Goal: Book appointment/travel/reservation

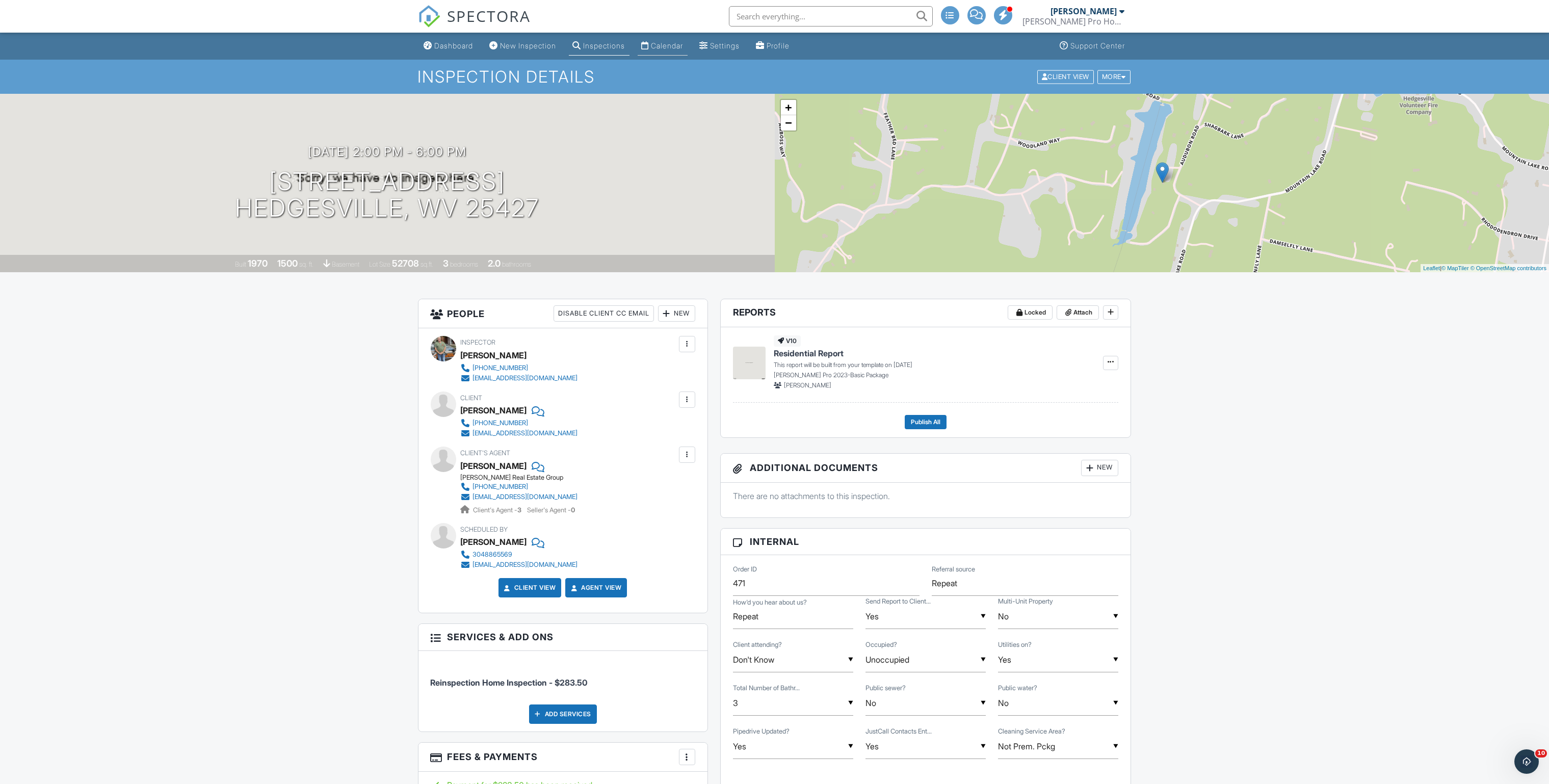
click at [684, 47] on div "Calendar" at bounding box center [667, 46] width 32 height 8
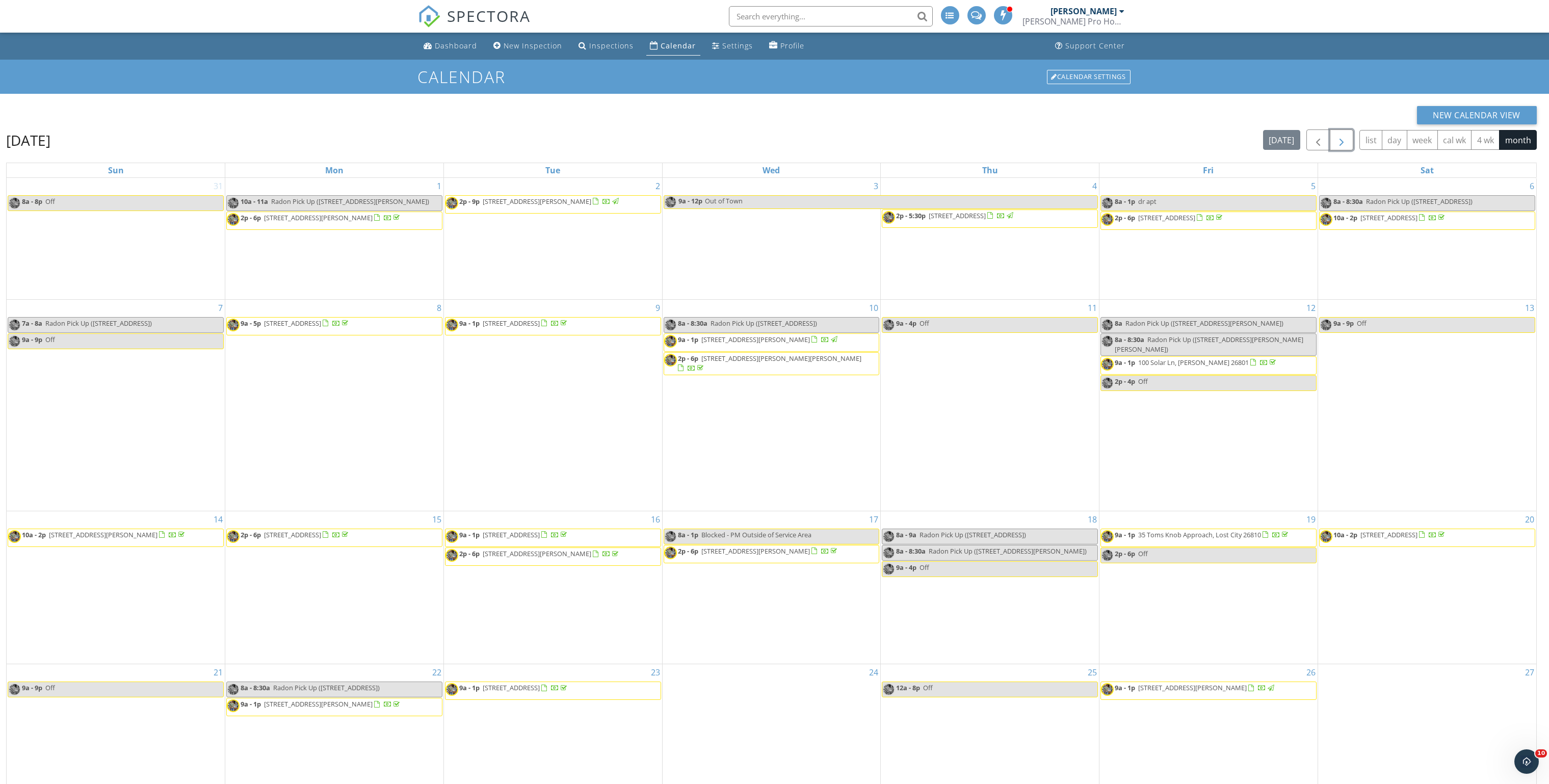
click at [1342, 143] on span "button" at bounding box center [1342, 140] width 12 height 12
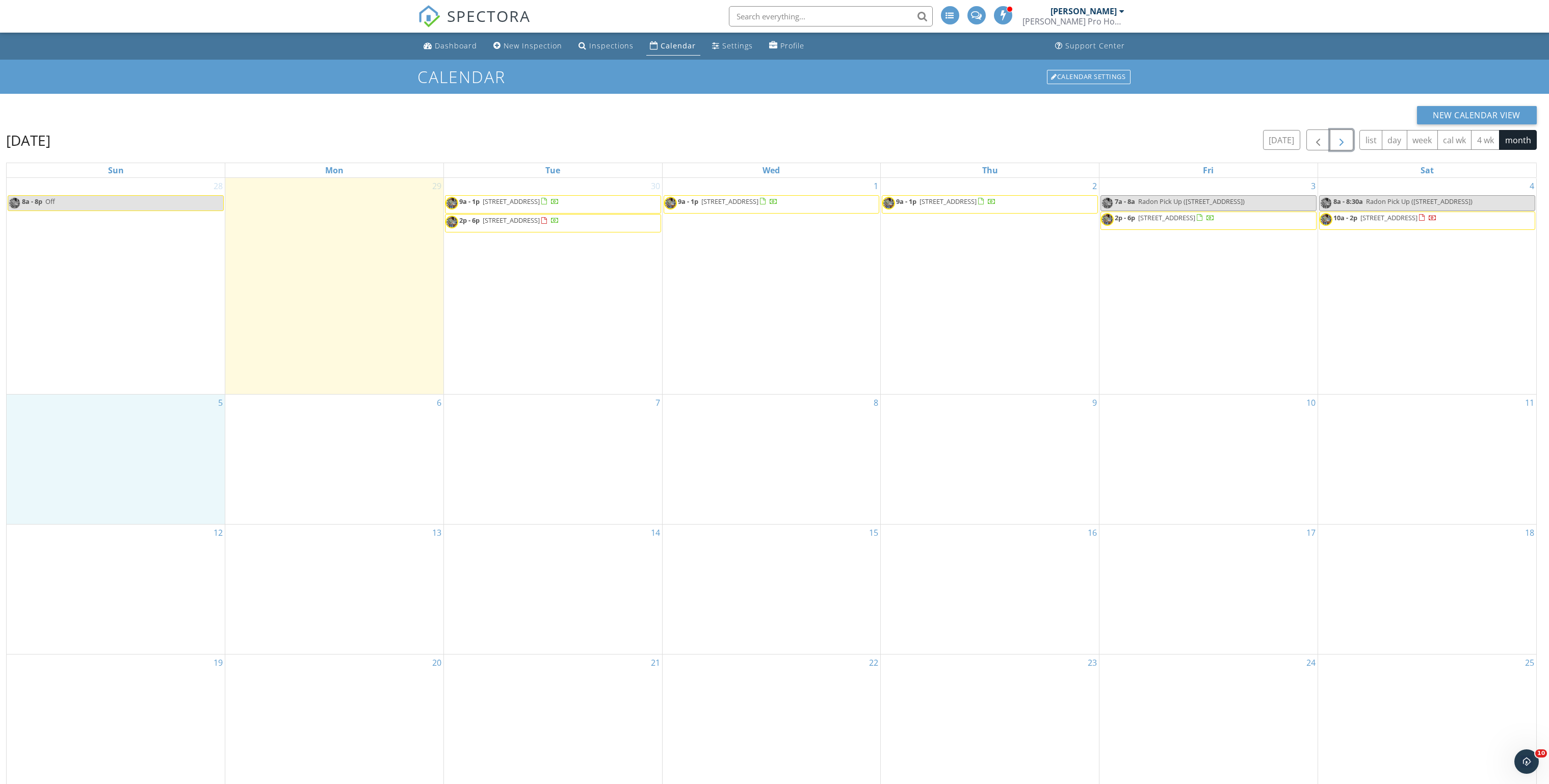
click at [143, 462] on div "5" at bounding box center [115, 459] width 218 height 129
click at [123, 442] on link "Event" at bounding box center [114, 435] width 52 height 16
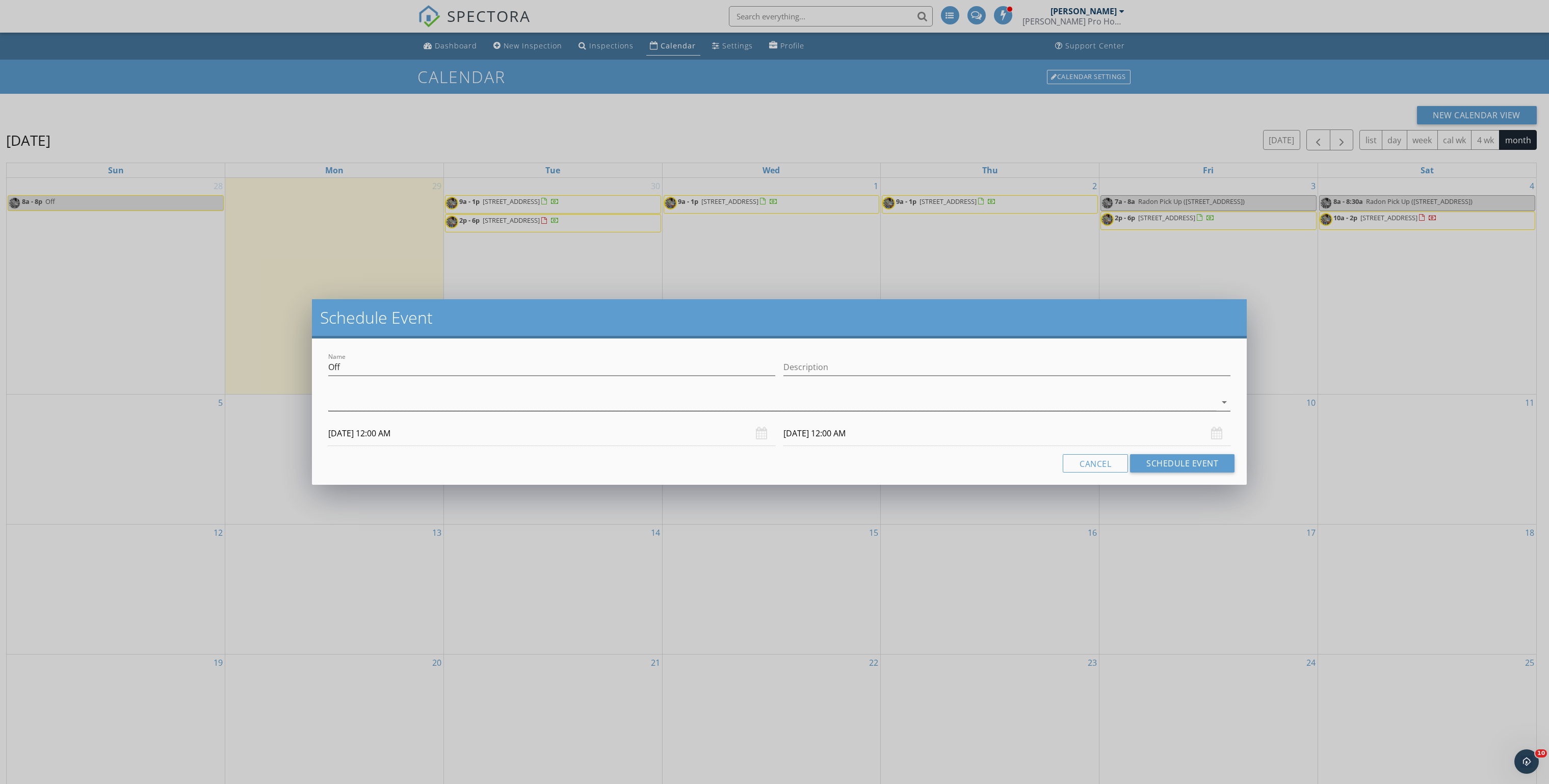
click at [536, 396] on div at bounding box center [772, 402] width 888 height 17
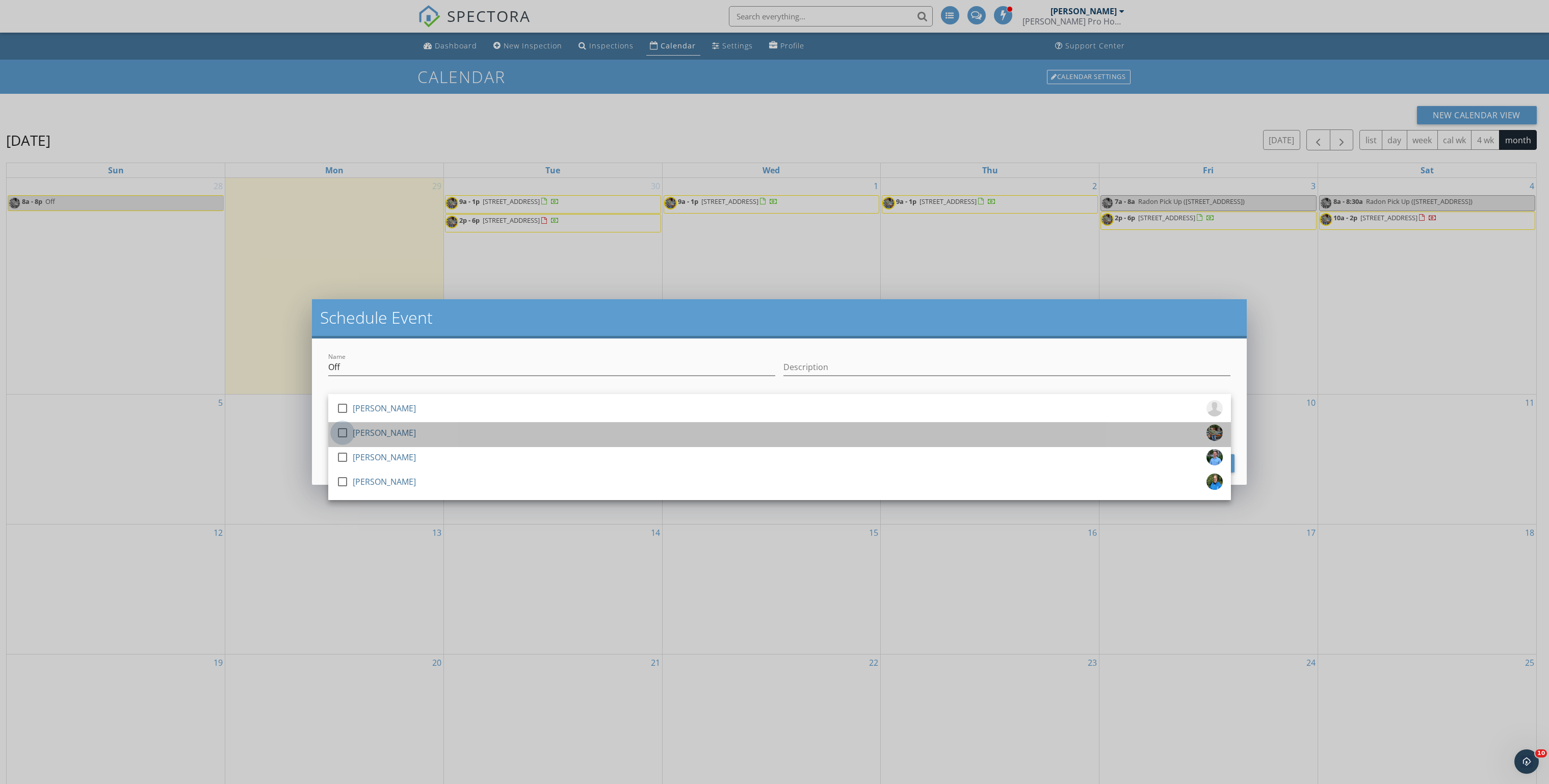
click at [340, 432] on div at bounding box center [342, 432] width 17 height 17
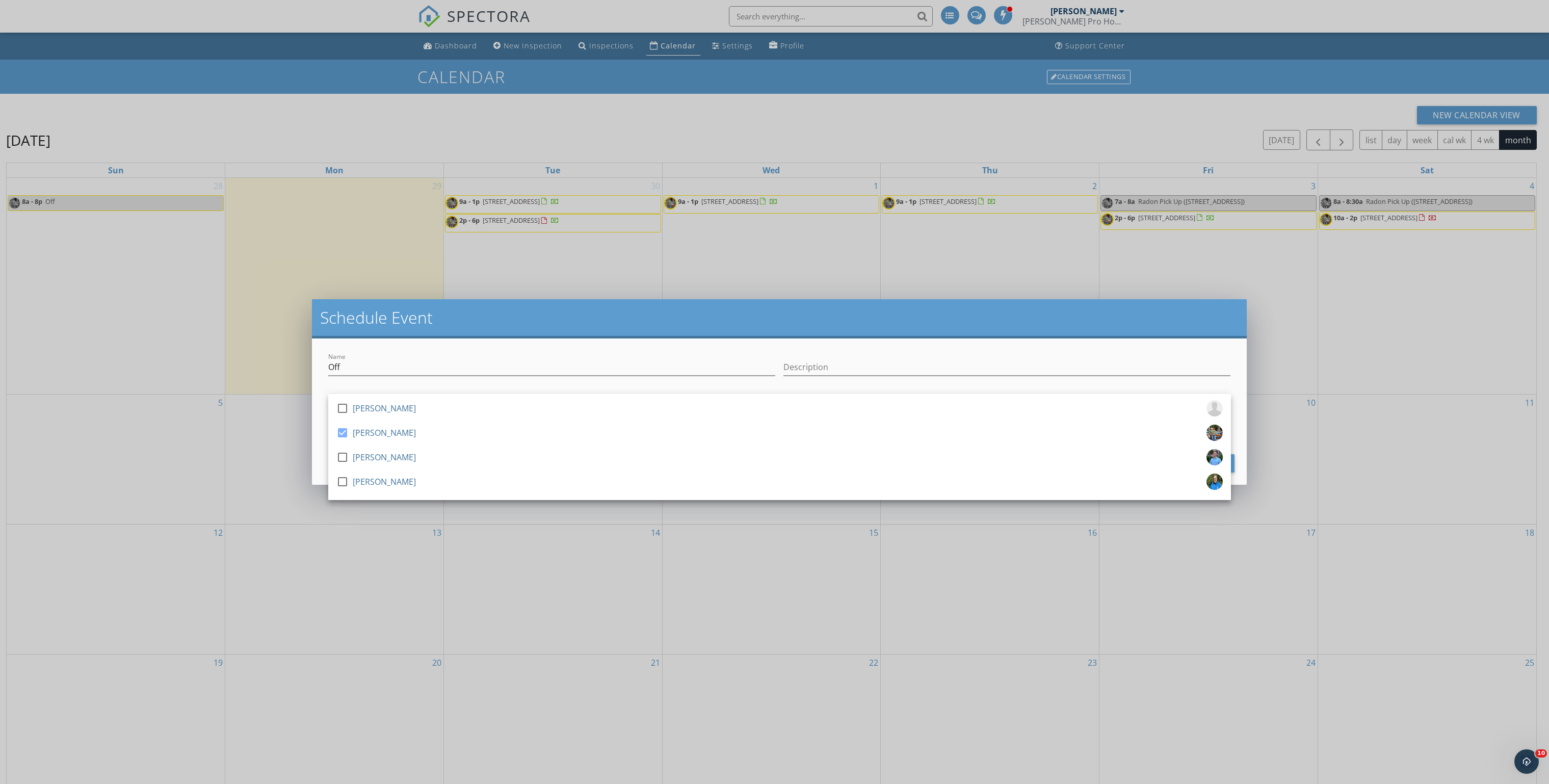
click at [737, 350] on div "Name Off Description check_box_outline_blank Octavia Renzy check_box Leonard Ba…" at bounding box center [779, 411] width 935 height 146
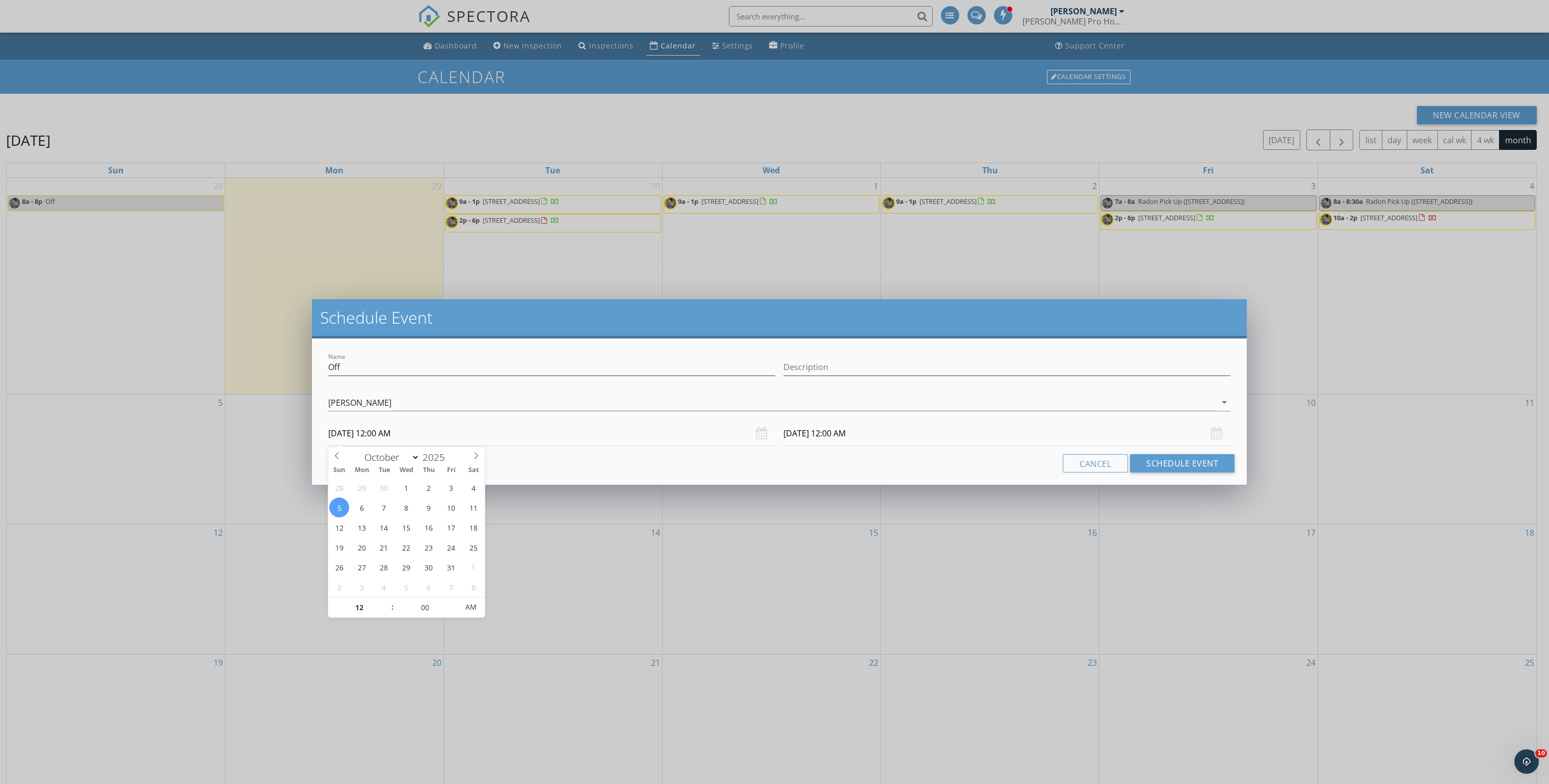
click at [470, 427] on input "10/05/2025 12:00 AM" at bounding box center [551, 433] width 447 height 25
type input "11"
type input "10/05/2025 11:00 PM"
click at [388, 610] on span at bounding box center [387, 612] width 7 height 10
type input "10/06/2025 11:00 PM"
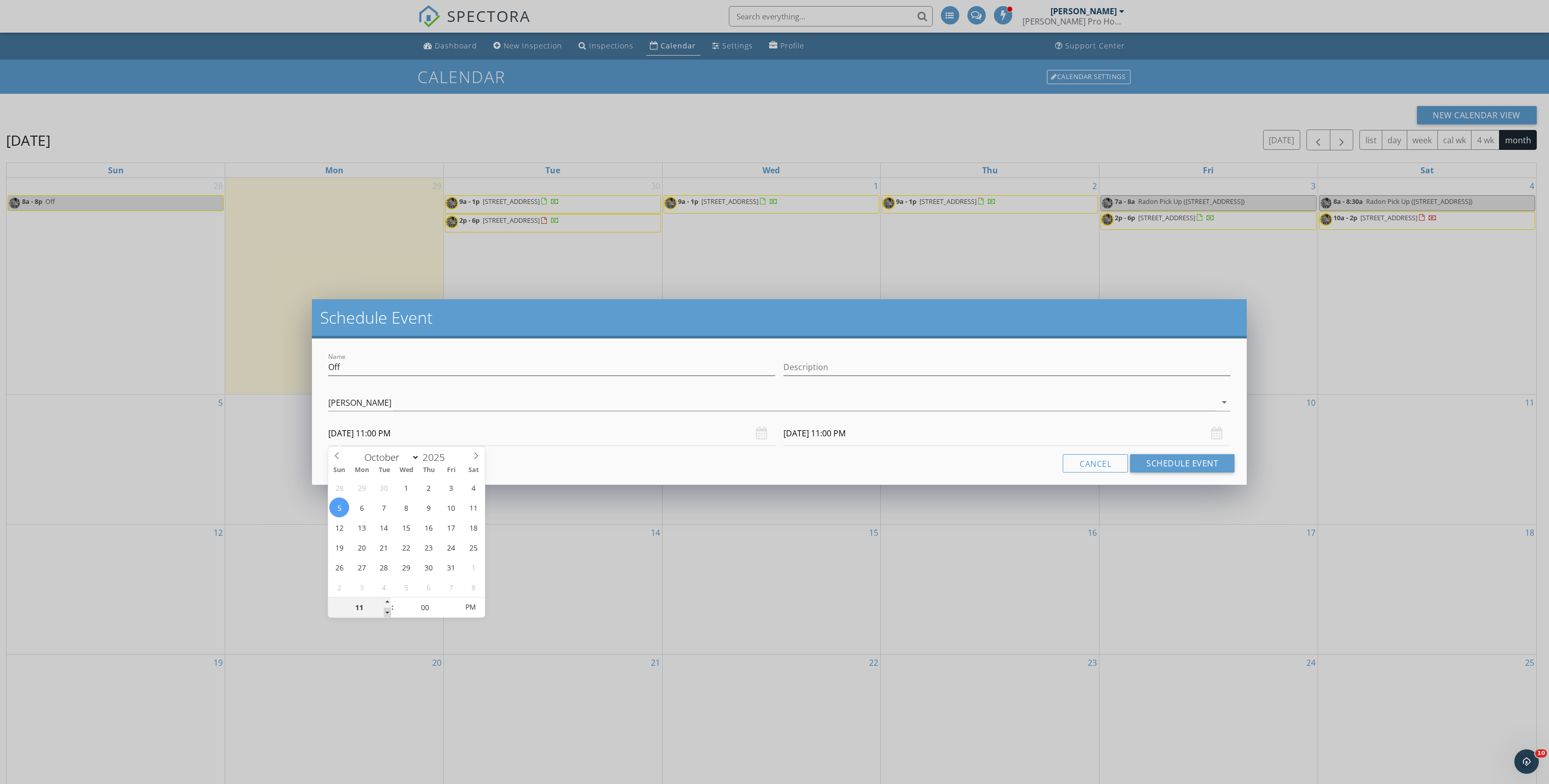
type input "10"
type input "10/05/2025 10:00 PM"
click at [388, 610] on span at bounding box center [387, 612] width 7 height 10
type input "09"
type input "10/05/2025 9:00 PM"
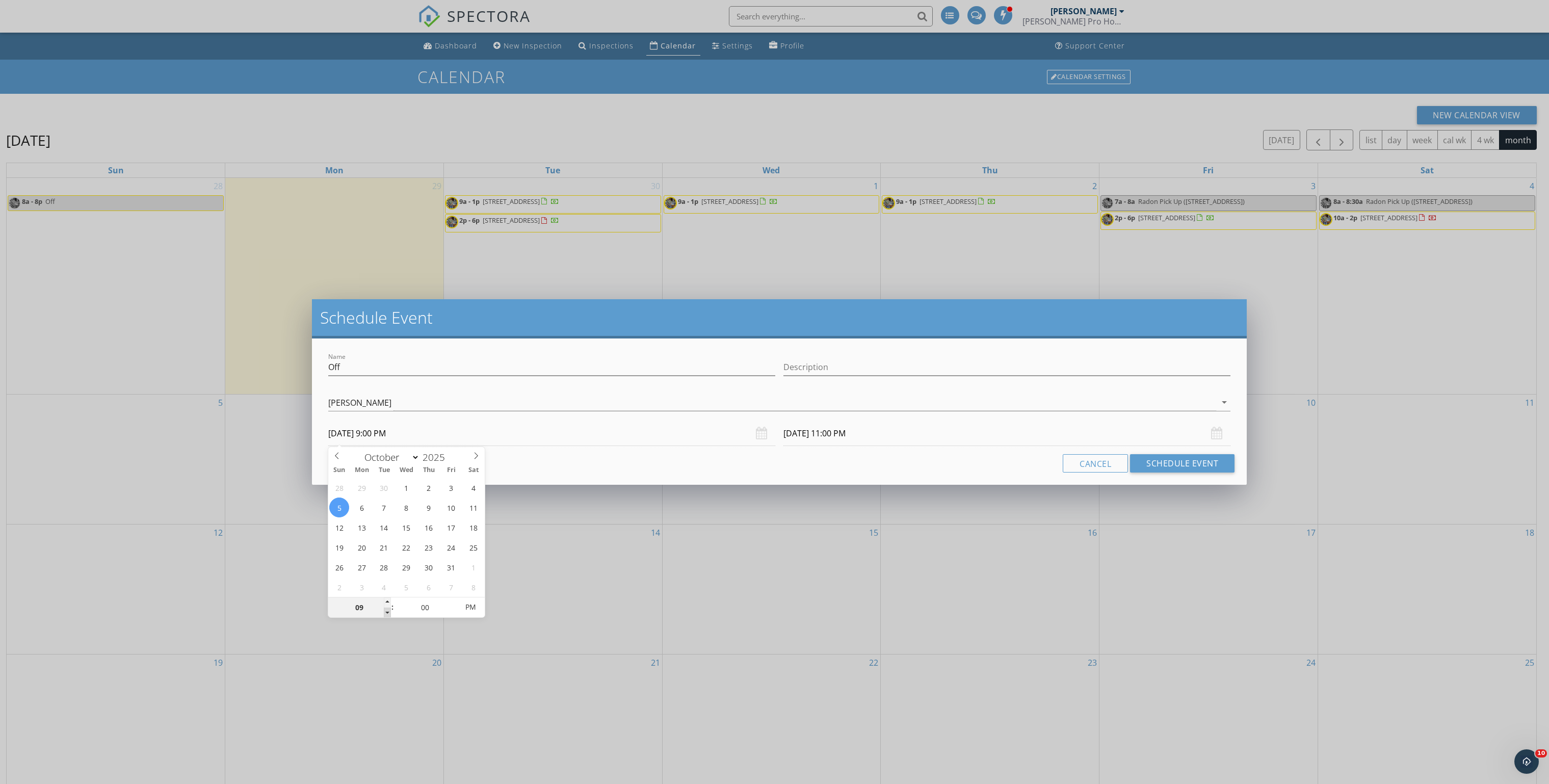
click at [388, 610] on span at bounding box center [387, 612] width 7 height 10
type input "10/06/2025 9:00 PM"
type input "08"
type input "10/05/2025 8:00 PM"
click at [388, 610] on span at bounding box center [387, 612] width 7 height 10
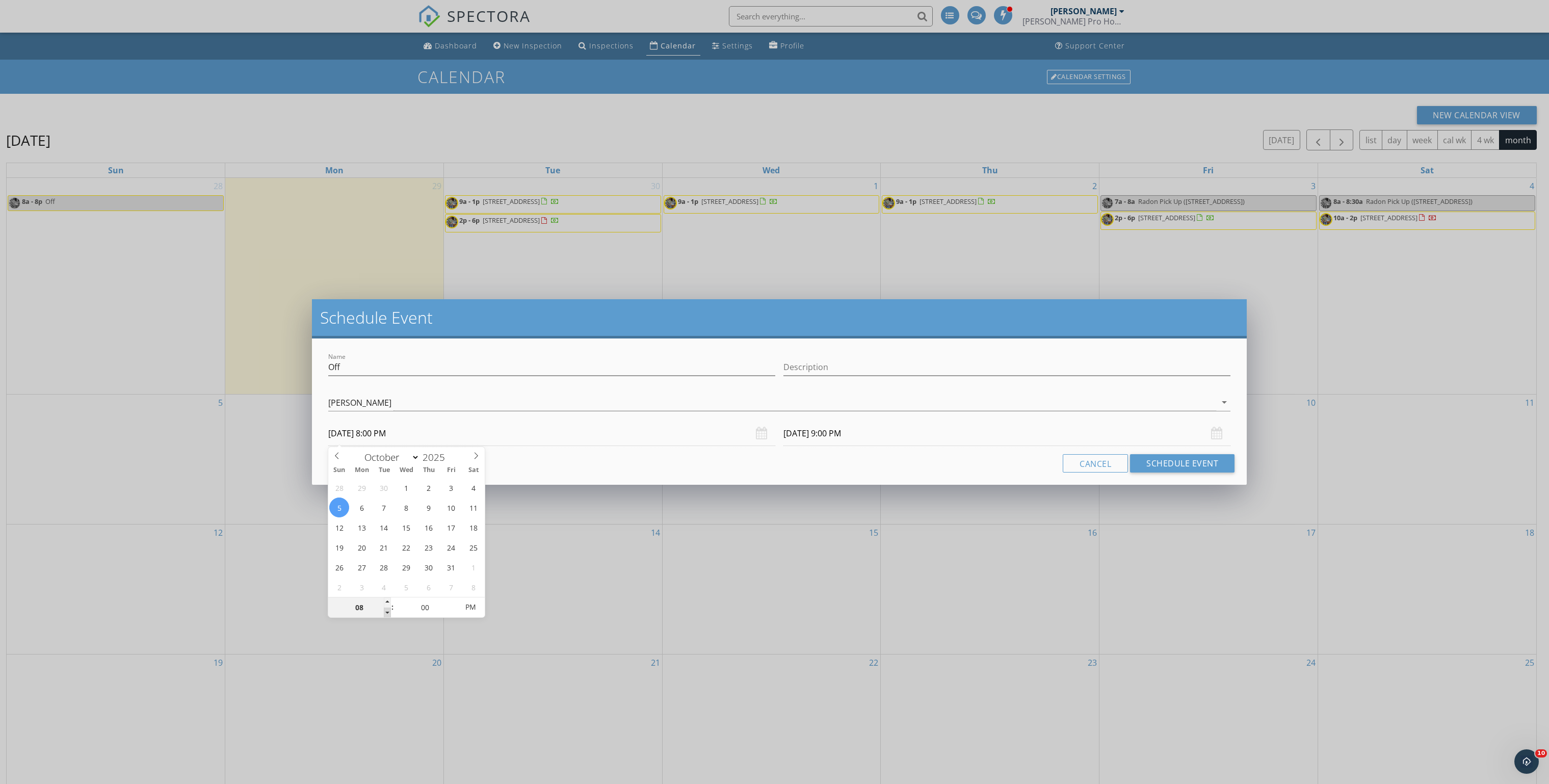
type input "08"
type input "10/06/2025 8:00 PM"
type input "10/05/2025 8:00 AM"
click at [471, 607] on span "PM" at bounding box center [470, 607] width 28 height 20
click at [821, 433] on input "10/06/2025 8:00 AM" at bounding box center [1007, 433] width 447 height 25
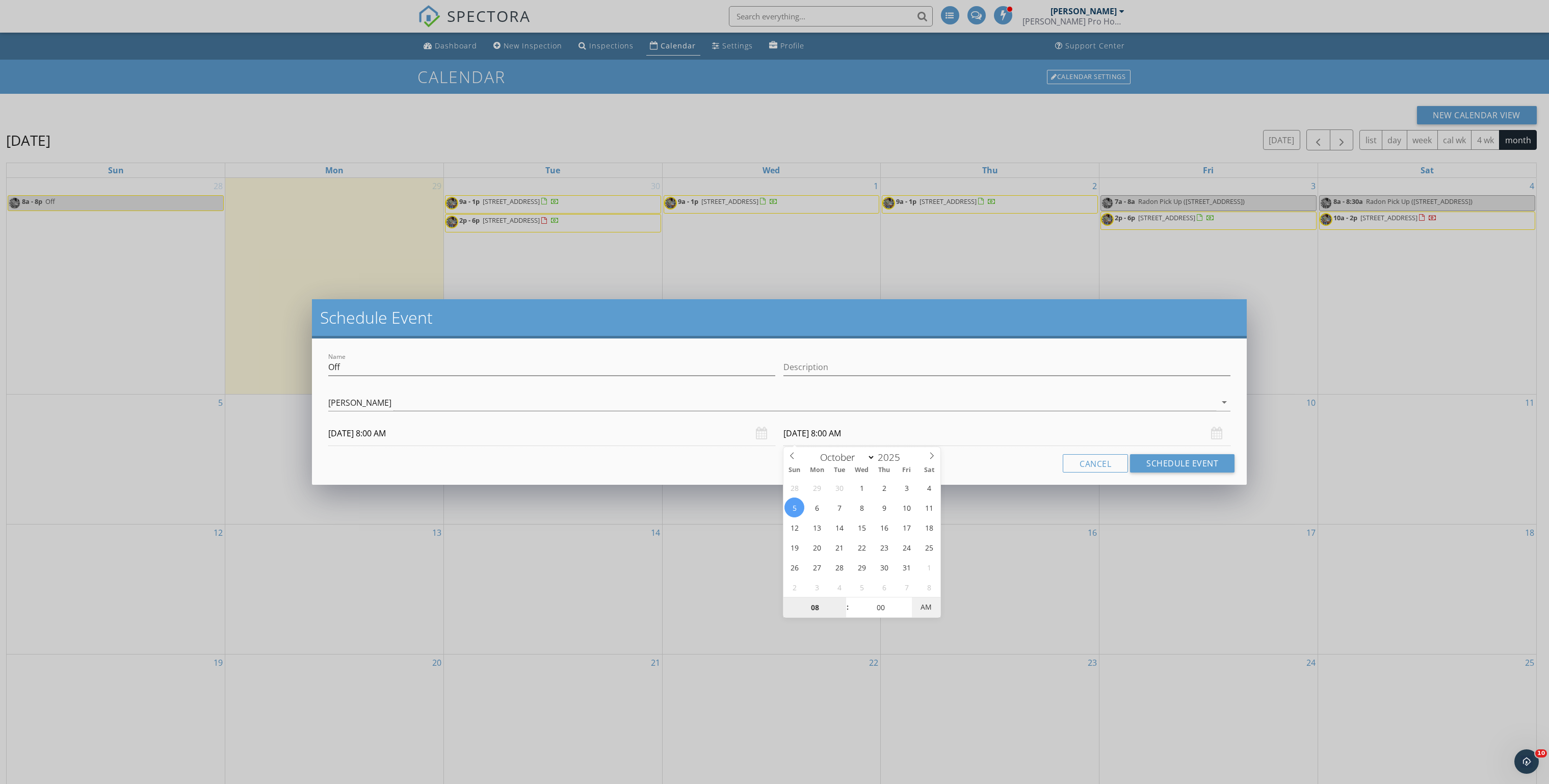
type input "10/05/2025 8:00 PM"
click at [931, 607] on span "AM" at bounding box center [925, 607] width 28 height 20
click at [1182, 465] on button "Schedule Event" at bounding box center [1182, 463] width 105 height 19
